Goal: Task Accomplishment & Management: Manage account settings

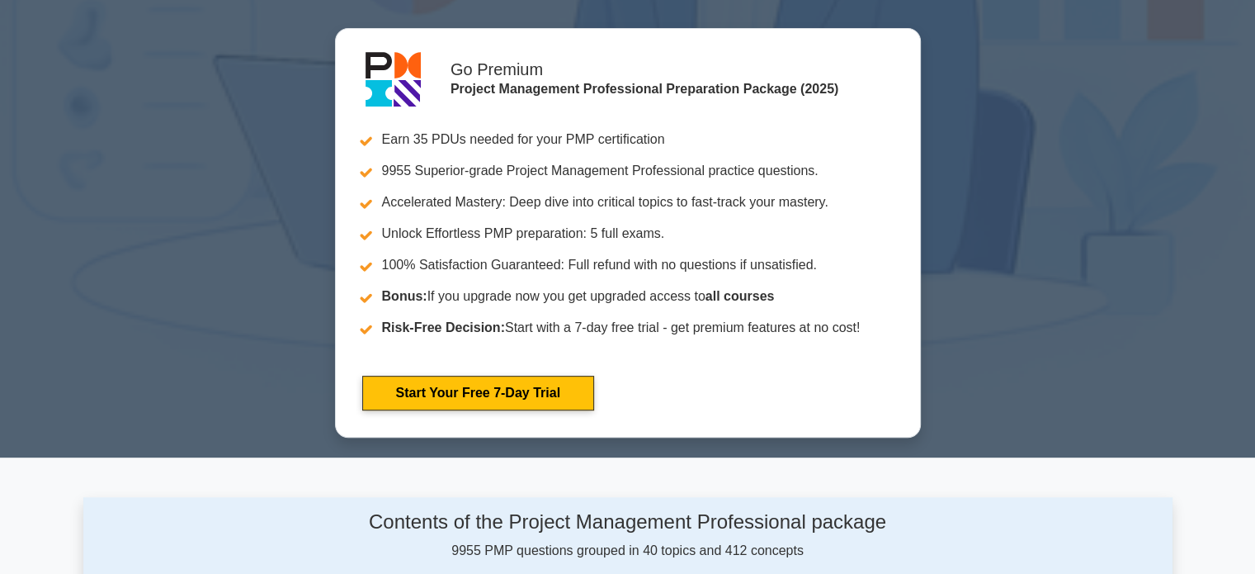
scroll to position [330, 0]
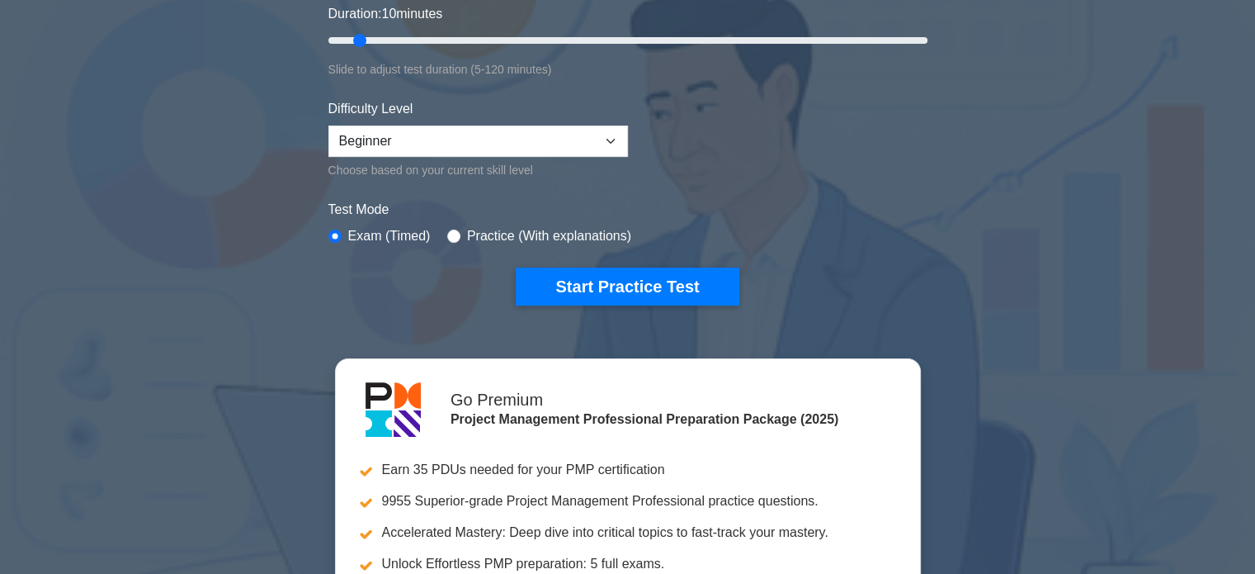
click at [533, 230] on label "Practice (With explanations)" at bounding box center [549, 236] width 164 height 20
click at [447, 233] on input "radio" at bounding box center [453, 235] width 13 height 13
radio input "true"
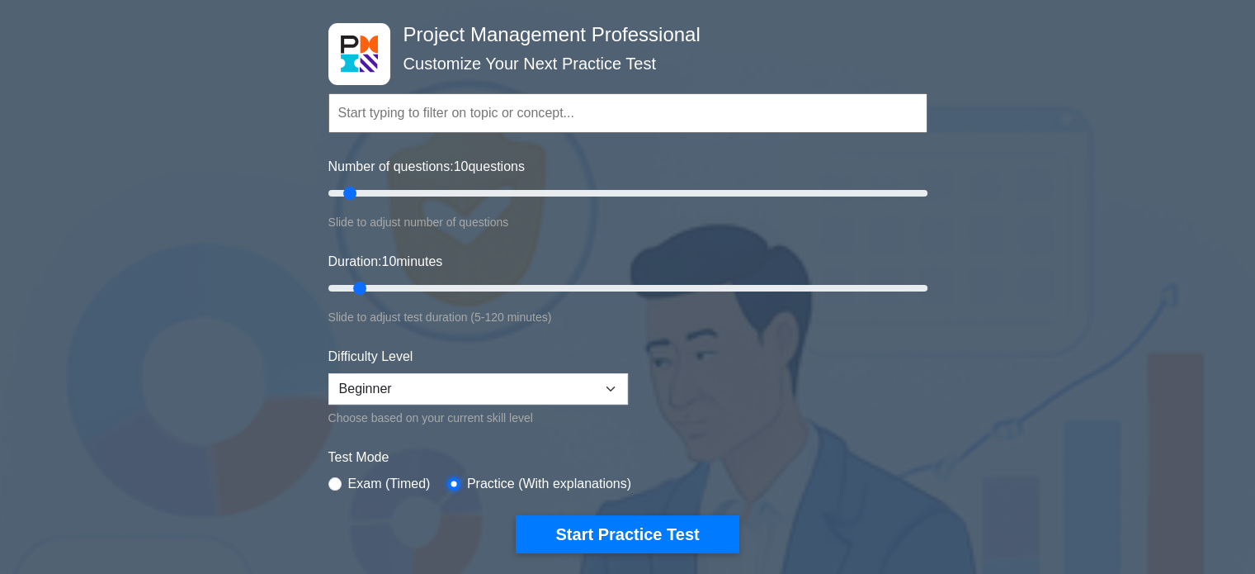
scroll to position [0, 0]
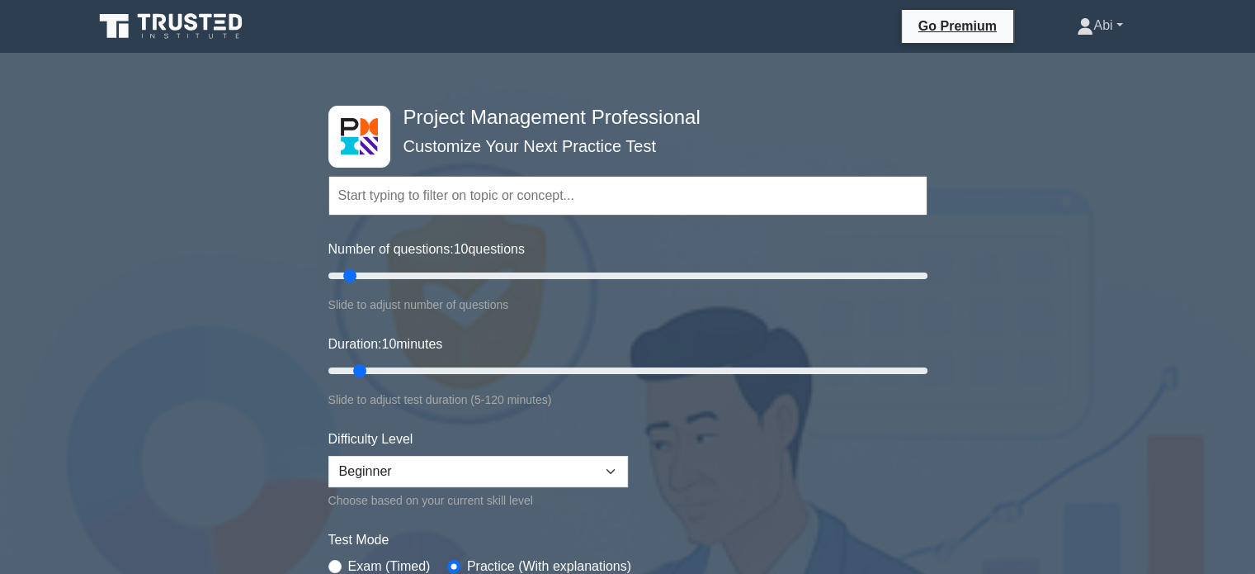
click at [1108, 19] on link "Abi" at bounding box center [1099, 25] width 125 height 33
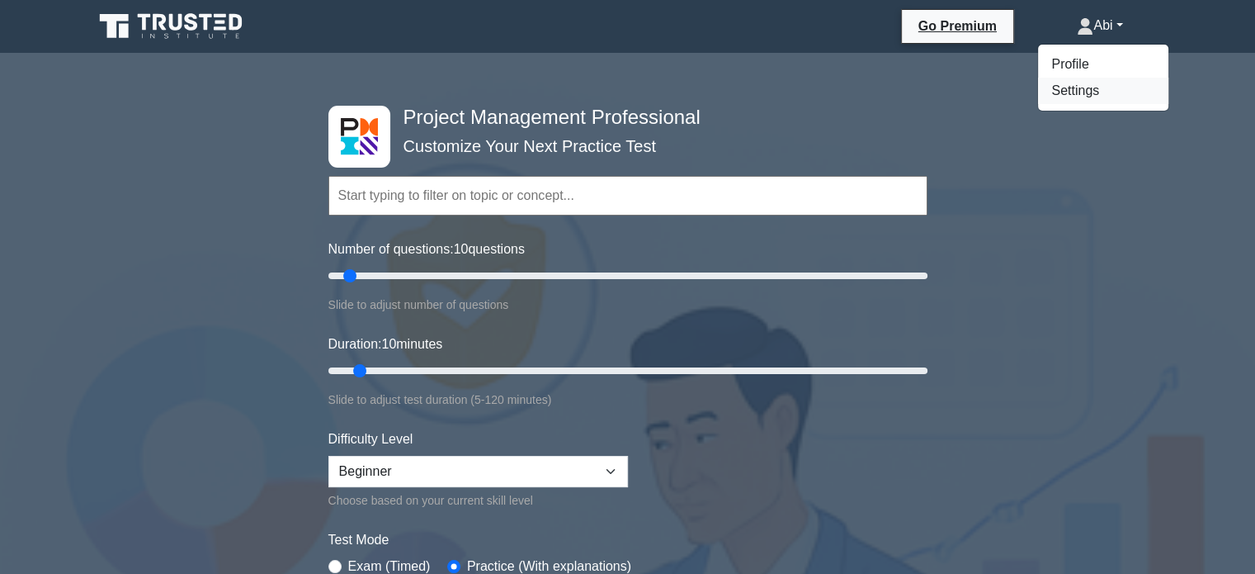
click at [1098, 98] on link "Settings" at bounding box center [1103, 91] width 130 height 26
